Goal: Transaction & Acquisition: Download file/media

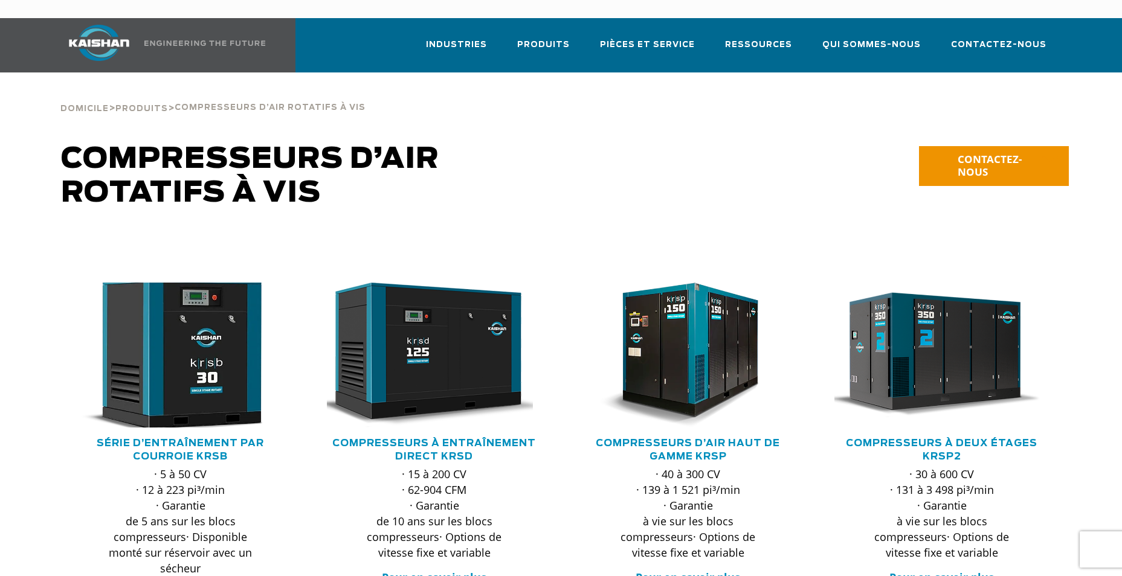
scroll to position [60, 0]
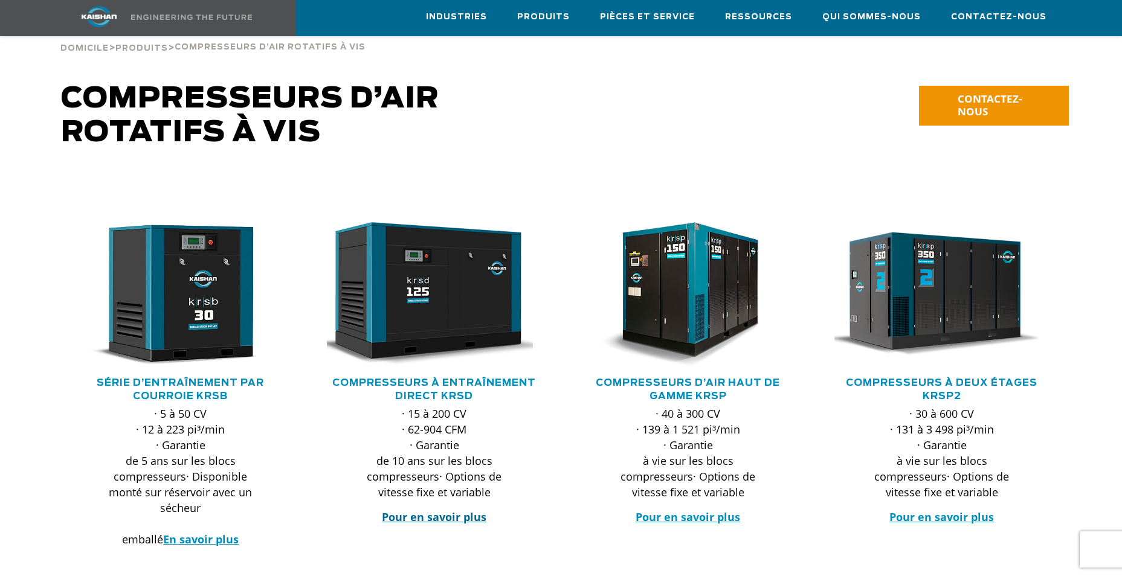
click at [454, 510] on strong "Pour en savoir plus" at bounding box center [434, 517] width 105 height 14
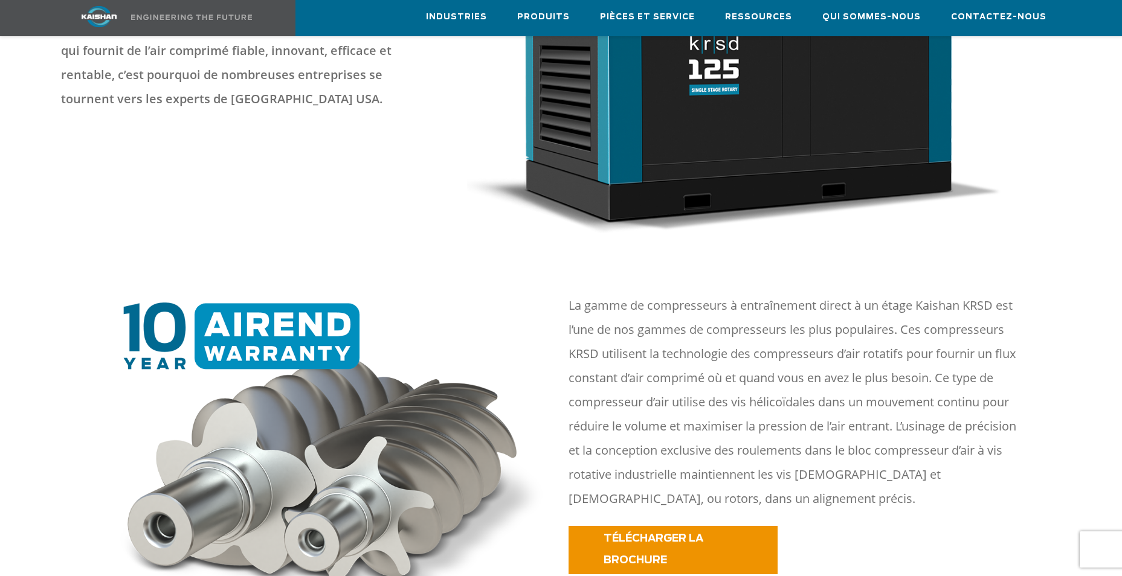
scroll to position [631, 0]
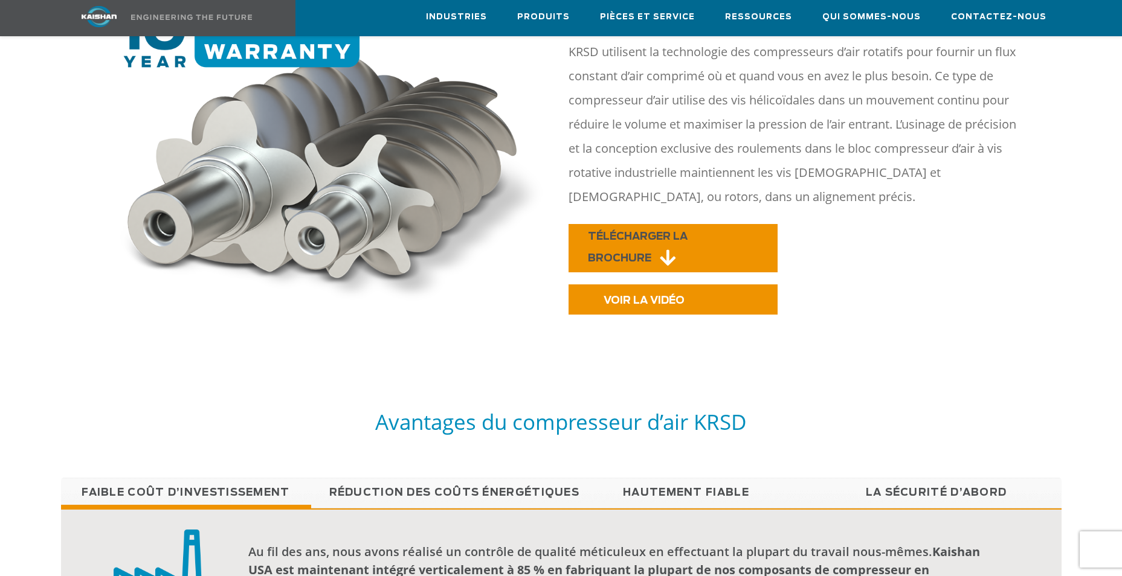
click at [666, 227] on link "TÉLÉCHARGER LA BROCHURE" at bounding box center [672, 248] width 209 height 48
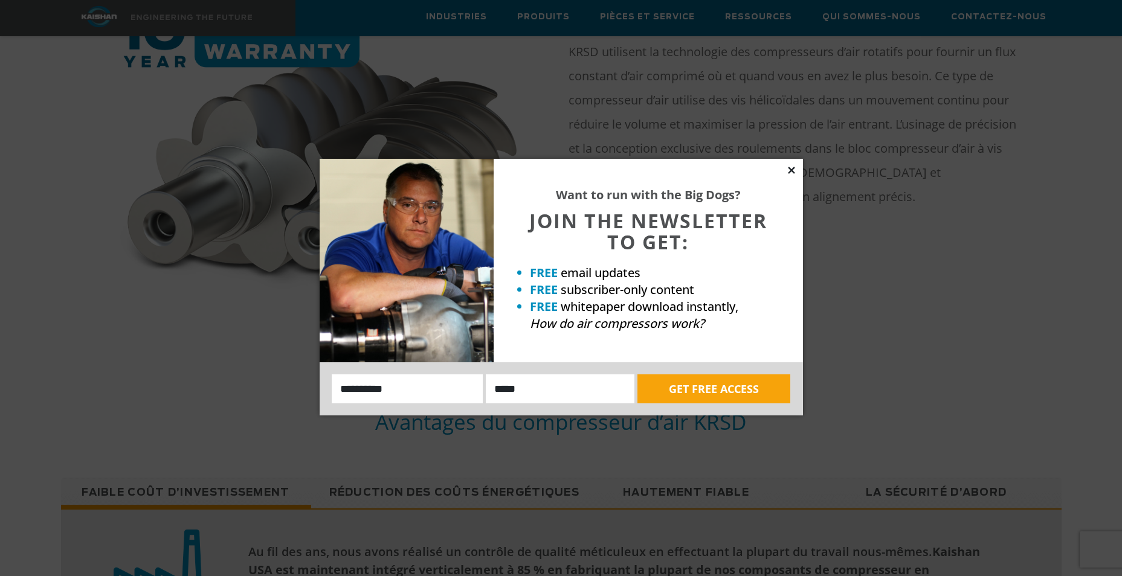
click at [790, 167] on icon at bounding box center [791, 170] width 11 height 11
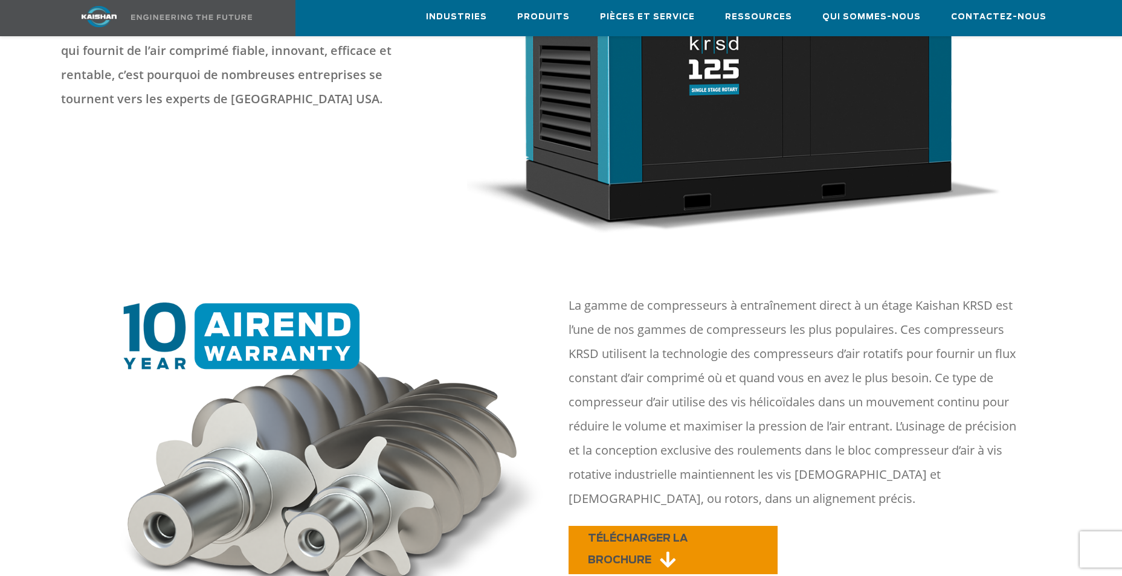
scroll to position [0, 0]
